Goal: Task Accomplishment & Management: Use online tool/utility

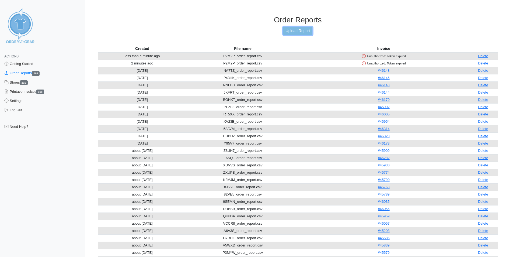
click at [308, 33] on link "Upload Report" at bounding box center [297, 31] width 29 height 8
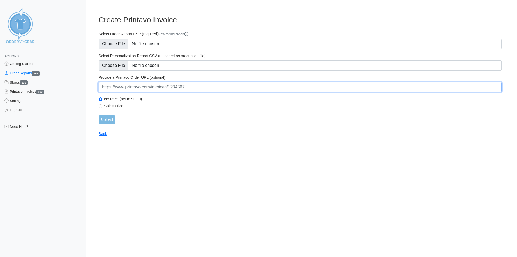
click at [145, 86] on input "url" at bounding box center [300, 87] width 403 height 10
paste input "[URL][DOMAIN_NAME]"
type input "[URL][DOMAIN_NAME]"
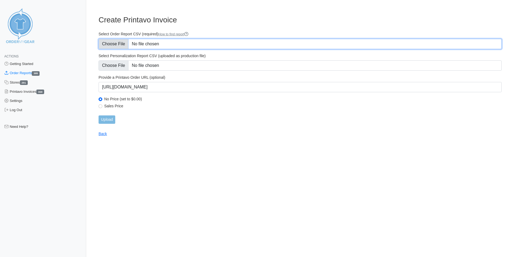
click at [116, 46] on input "Select Order Report CSV (required) How to find report" at bounding box center [300, 44] width 403 height 10
type input "C:\fakepath\SZDXR_order_report.csv"
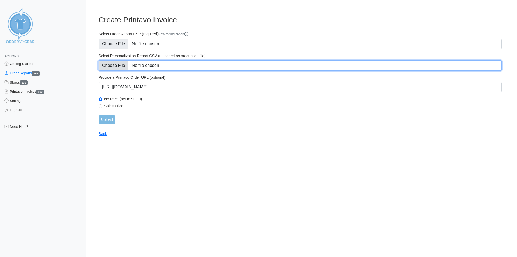
click at [108, 65] on input "Select Personalization Report CSV (uploaded as production file)" at bounding box center [300, 65] width 403 height 10
type input "C:\fakepath\SZDXR_personalization_report.csv"
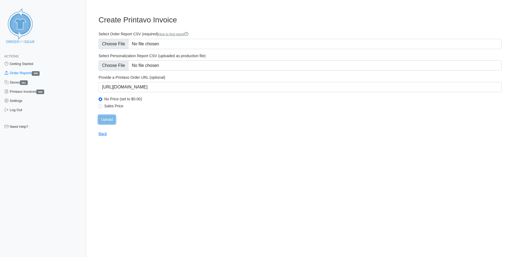
click at [107, 119] on input "Upload" at bounding box center [107, 119] width 17 height 8
